Goal: Information Seeking & Learning: Learn about a topic

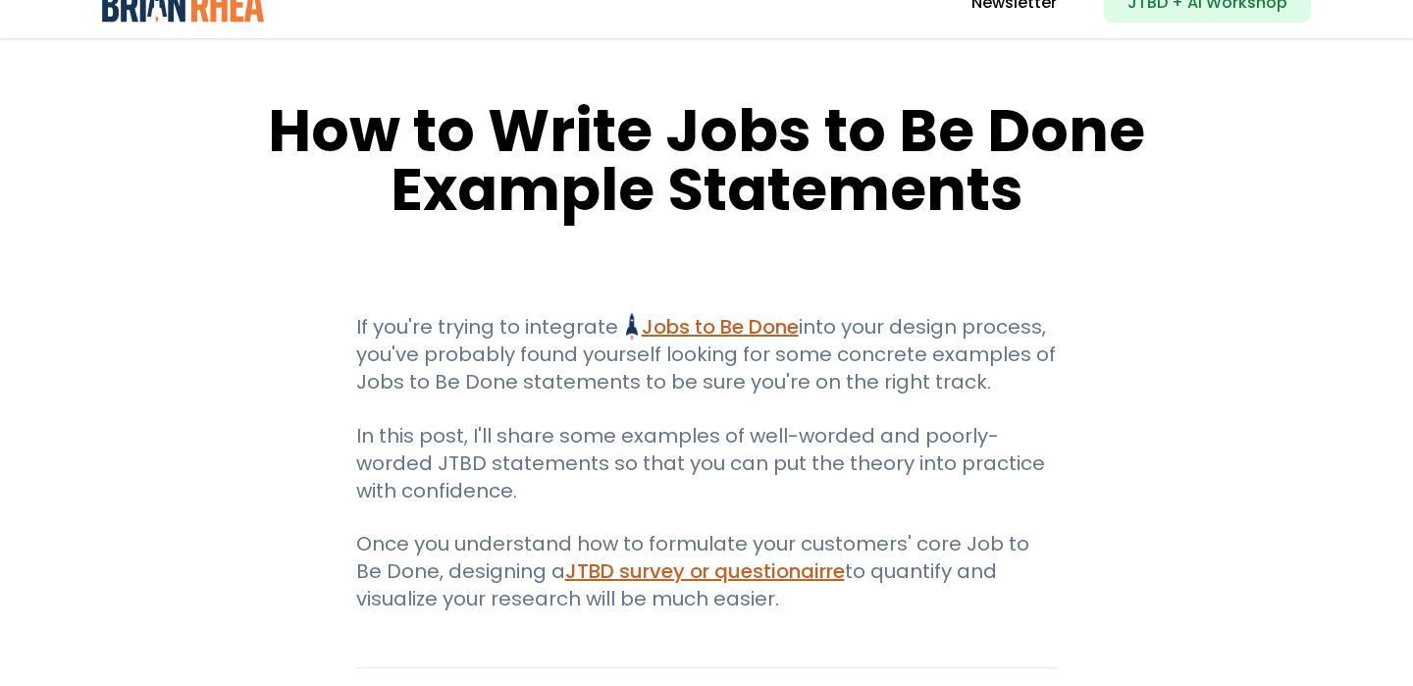
scroll to position [38, 0]
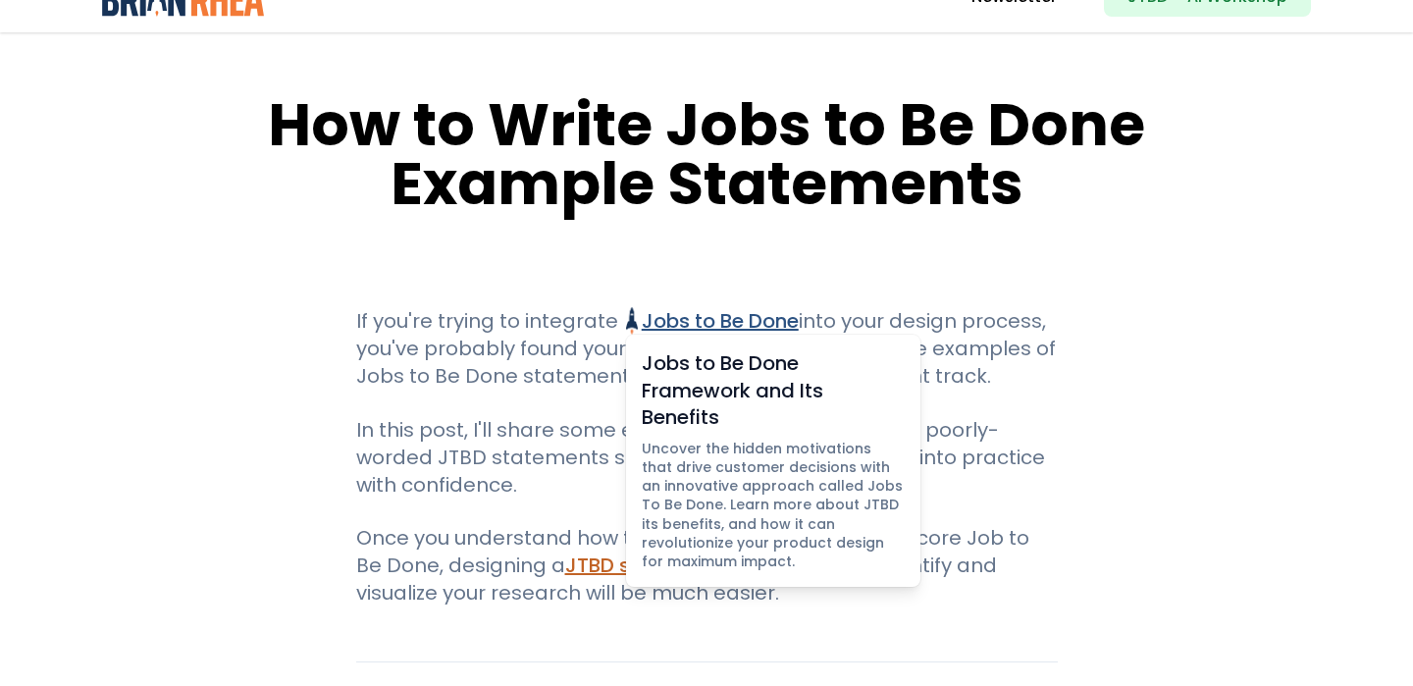
click at [716, 321] on link "Jobs to Be Done Jobs to Be Done Framework and Its Benefits Uncover the hidden m…" at bounding box center [712, 320] width 172 height 27
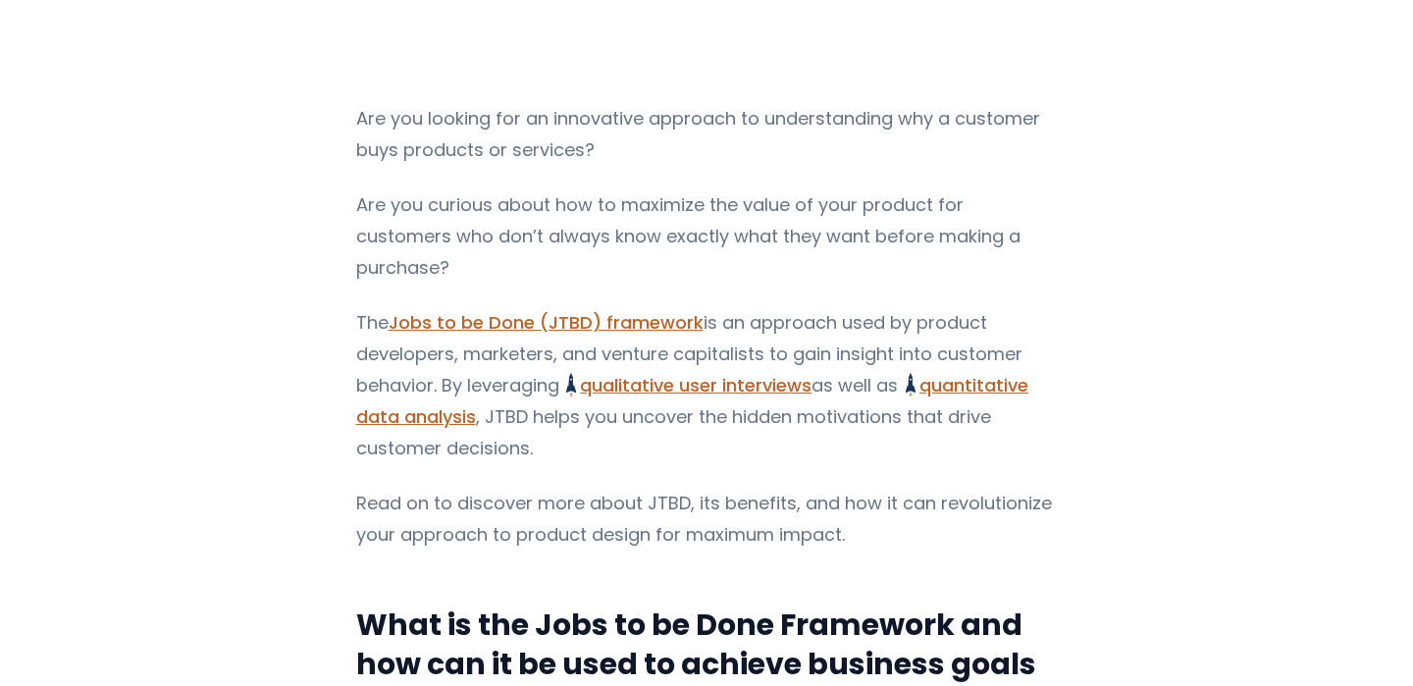
scroll to position [248, 0]
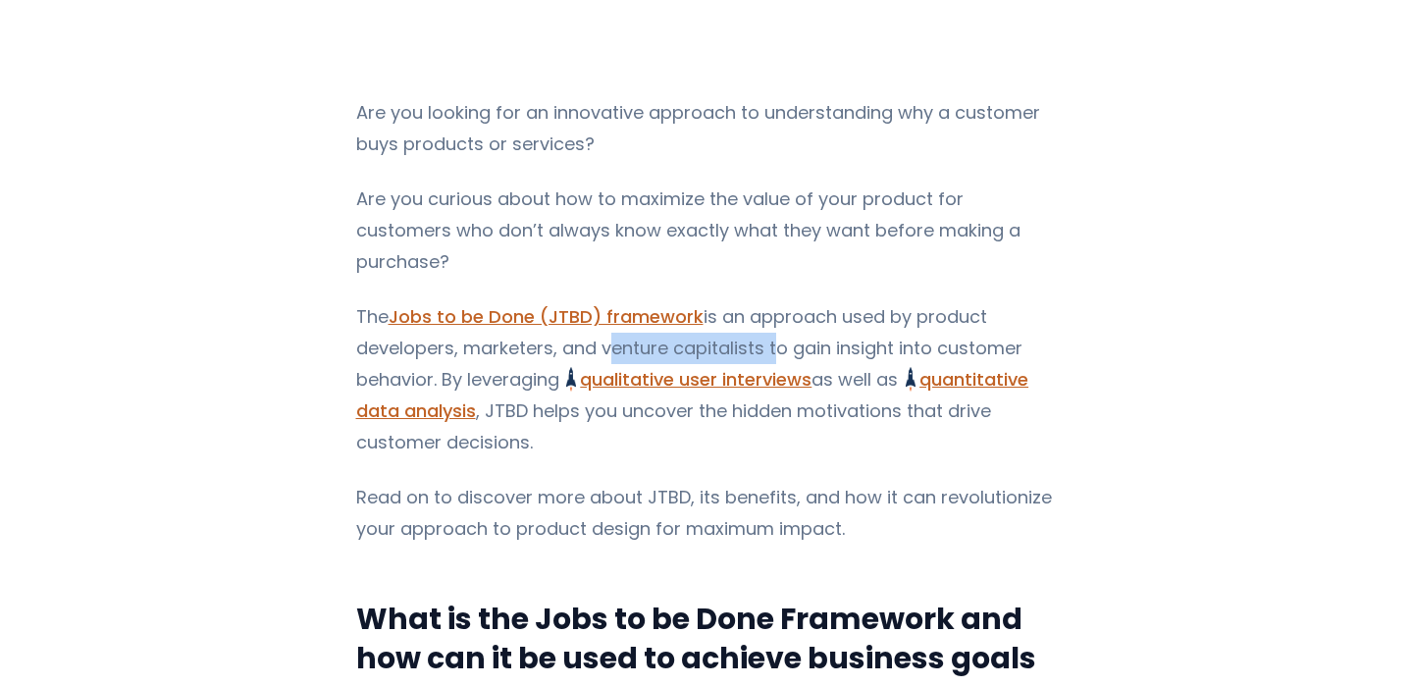
drag, startPoint x: 590, startPoint y: 313, endPoint x: 757, endPoint y: 316, distance: 167.8
click at [758, 317] on p "The Jobs to be Done (JTBD) framework is an approach used by product developers,…" at bounding box center [706, 379] width 701 height 157
drag, startPoint x: 460, startPoint y: 341, endPoint x: 511, endPoint y: 352, distance: 52.1
click at [512, 352] on p "The Jobs to be Done (JTBD) framework is an approach used by product developers,…" at bounding box center [706, 379] width 701 height 157
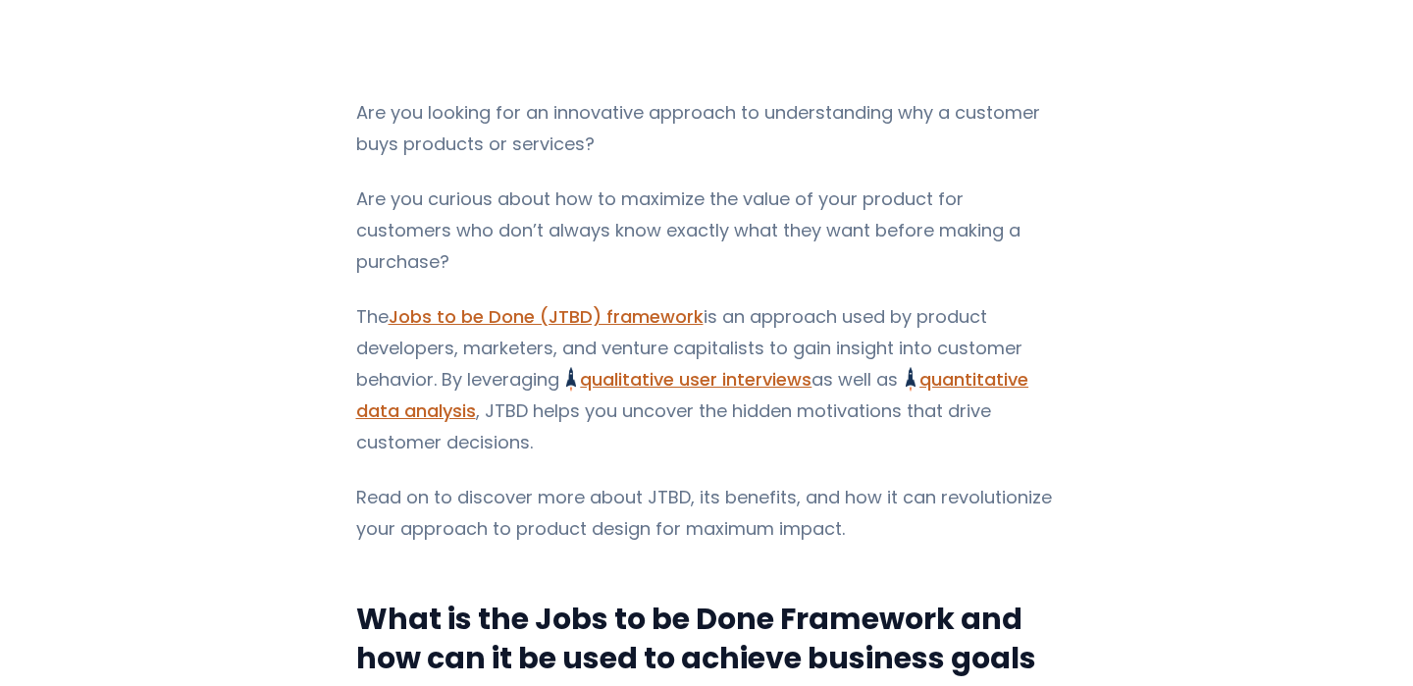
drag, startPoint x: 457, startPoint y: 344, endPoint x: 552, endPoint y: 351, distance: 95.4
click at [551, 351] on p "The Jobs to be Done (JTBD) framework is an approach used by product developers,…" at bounding box center [706, 379] width 701 height 157
click at [537, 345] on p "The Jobs to be Done (JTBD) framework is an approach used by product developers,…" at bounding box center [706, 379] width 701 height 157
drag, startPoint x: 460, startPoint y: 348, endPoint x: 520, endPoint y: 348, distance: 59.8
click at [521, 348] on p "The Jobs to be Done (JTBD) framework is an approach used by product developers,…" at bounding box center [706, 379] width 701 height 157
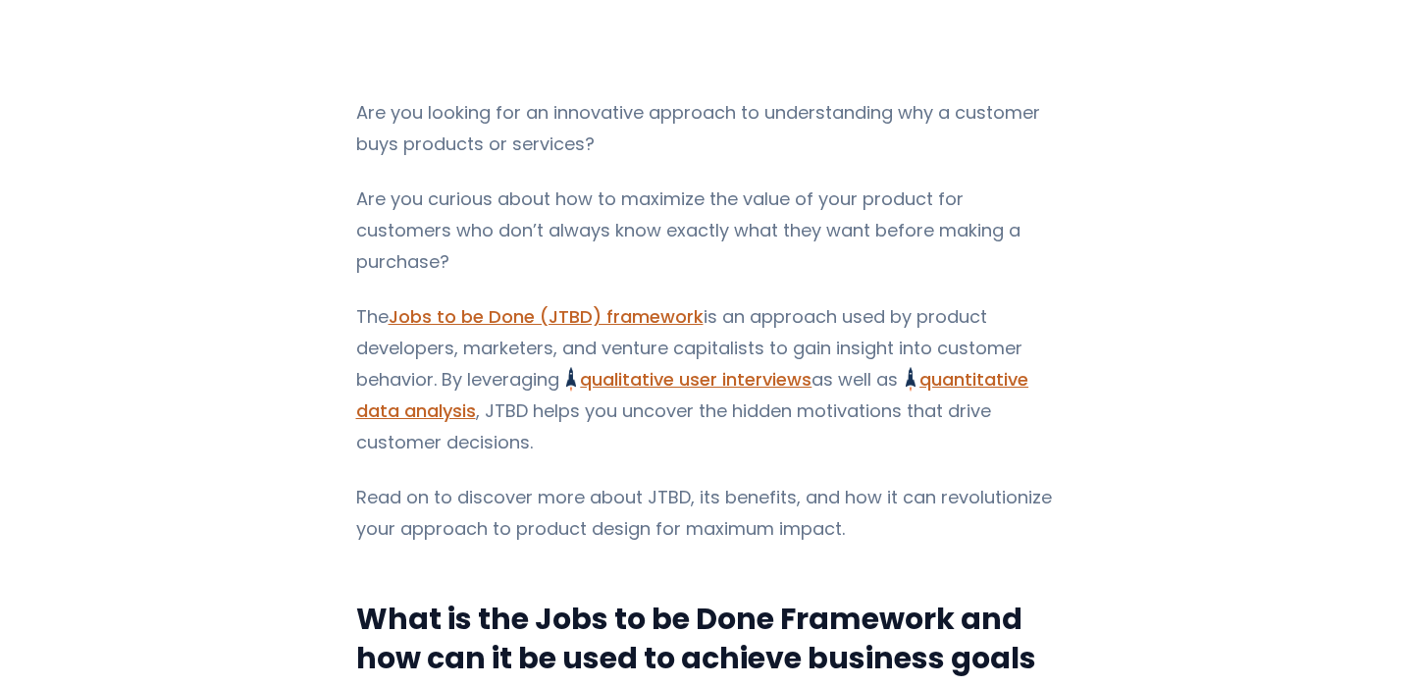
click at [475, 344] on p "The Jobs to be Done (JTBD) framework is an approach used by product developers,…" at bounding box center [706, 379] width 701 height 157
click at [461, 345] on p "The Jobs to be Done (JTBD) framework is an approach used by product developers,…" at bounding box center [706, 379] width 701 height 157
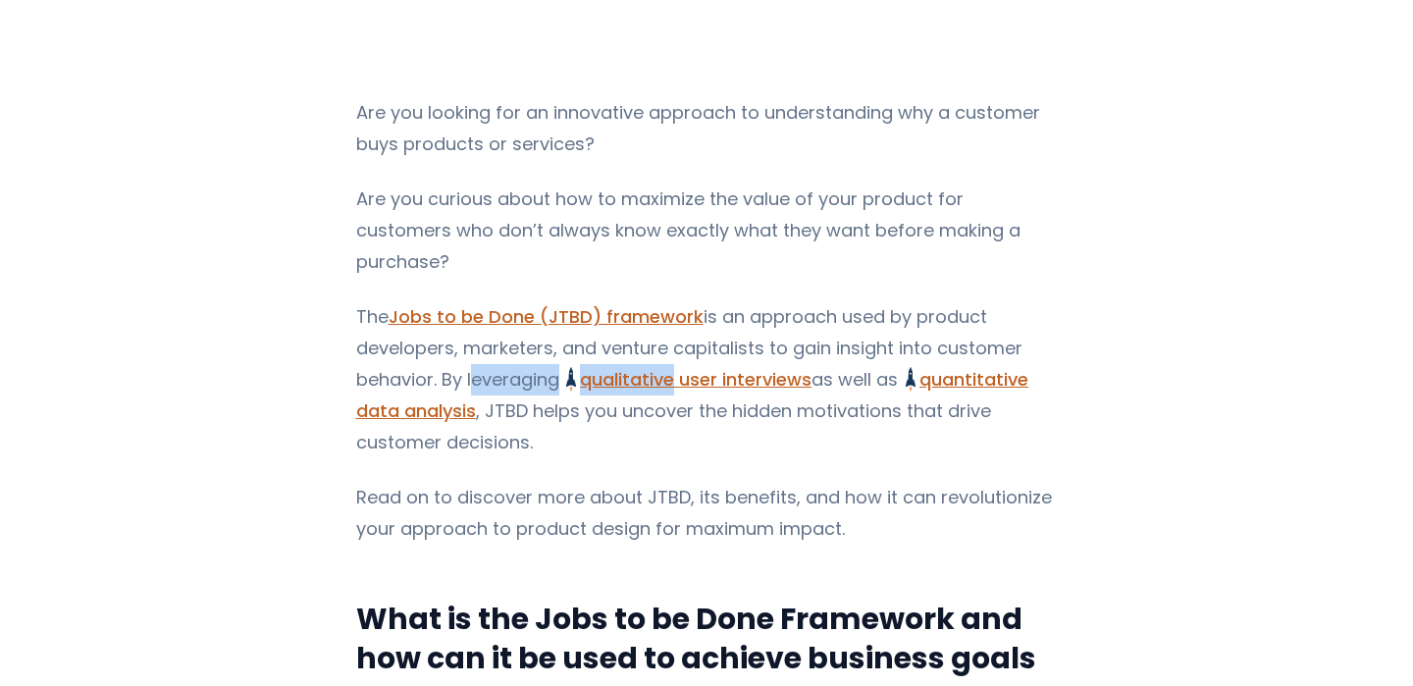
click at [461, 345] on p "The Jobs to be Done (JTBD) framework is an approach used by product developers,…" at bounding box center [706, 379] width 701 height 157
drag, startPoint x: 458, startPoint y: 344, endPoint x: 546, endPoint y: 349, distance: 88.4
click at [546, 349] on p "The Jobs to be Done (JTBD) framework is an approach used by product developers,…" at bounding box center [706, 379] width 701 height 157
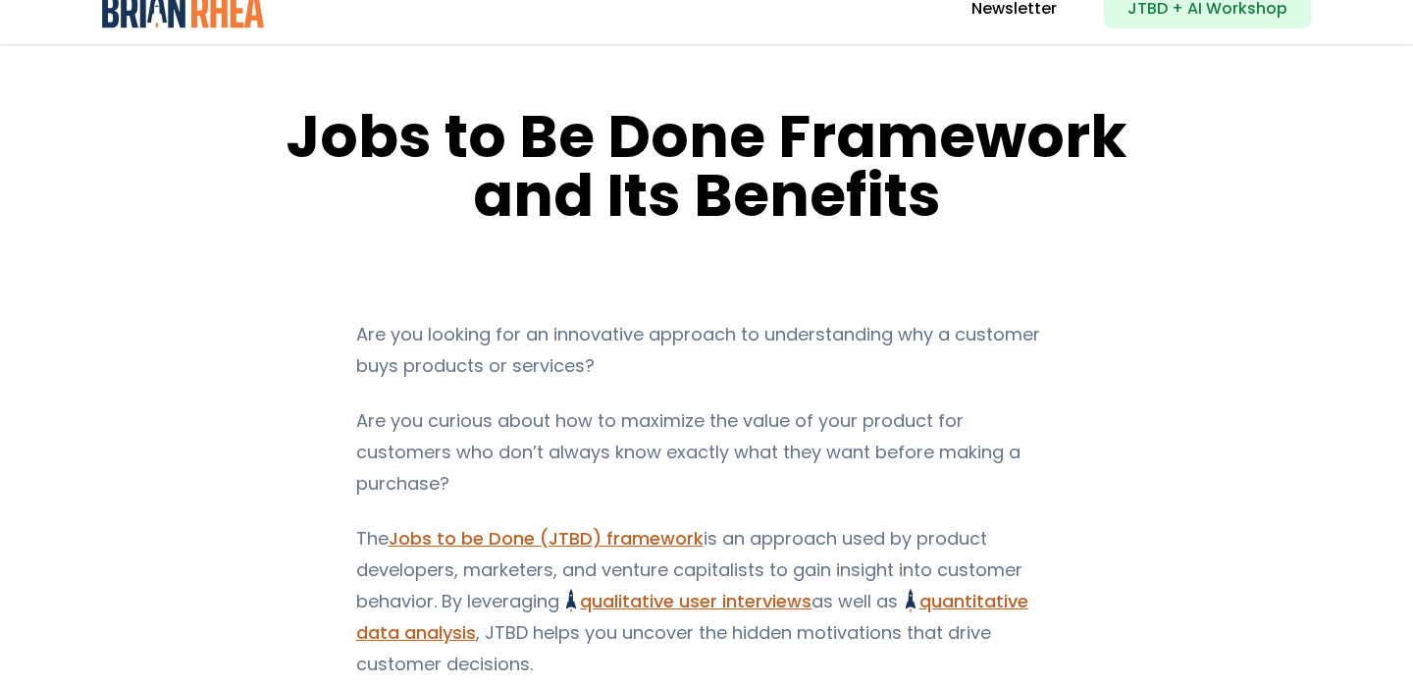
scroll to position [0, 0]
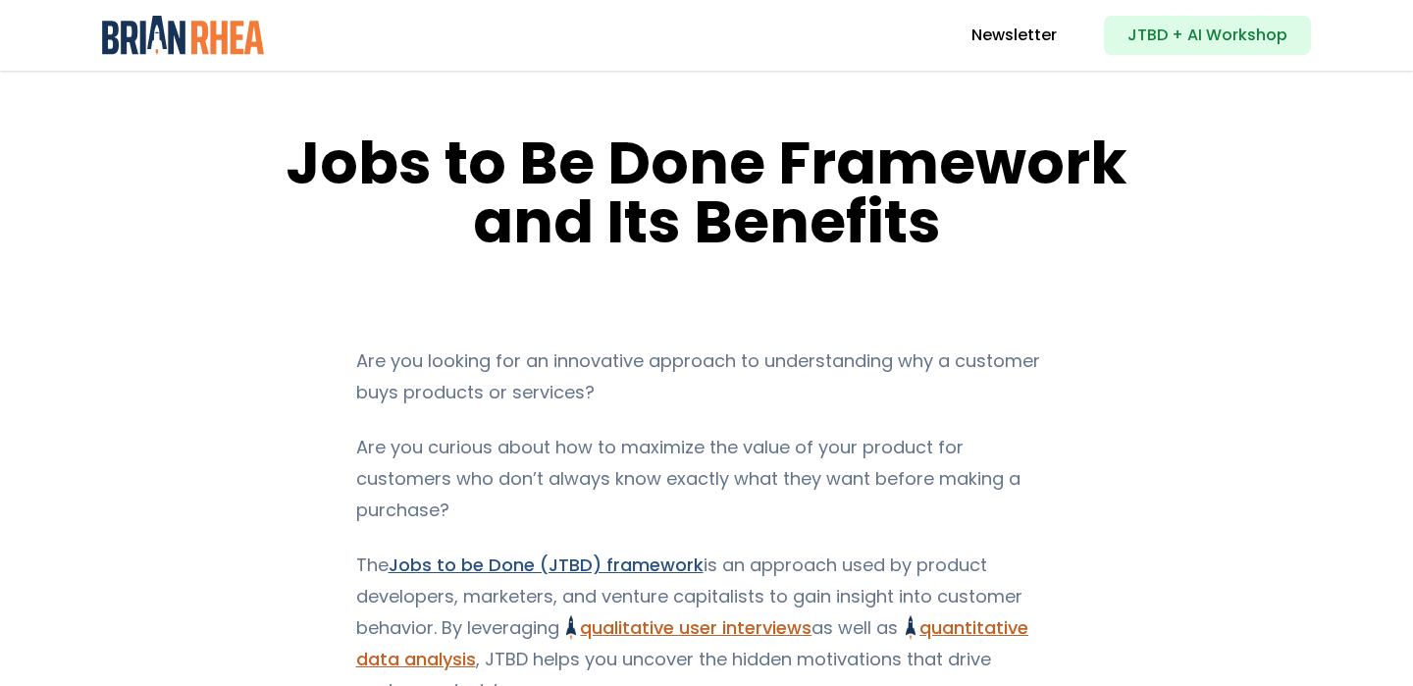
click at [546, 552] on link "Jobs to be Done (JTBD) framework" at bounding box center [545, 564] width 315 height 25
